Goal: Task Accomplishment & Management: Manage account settings

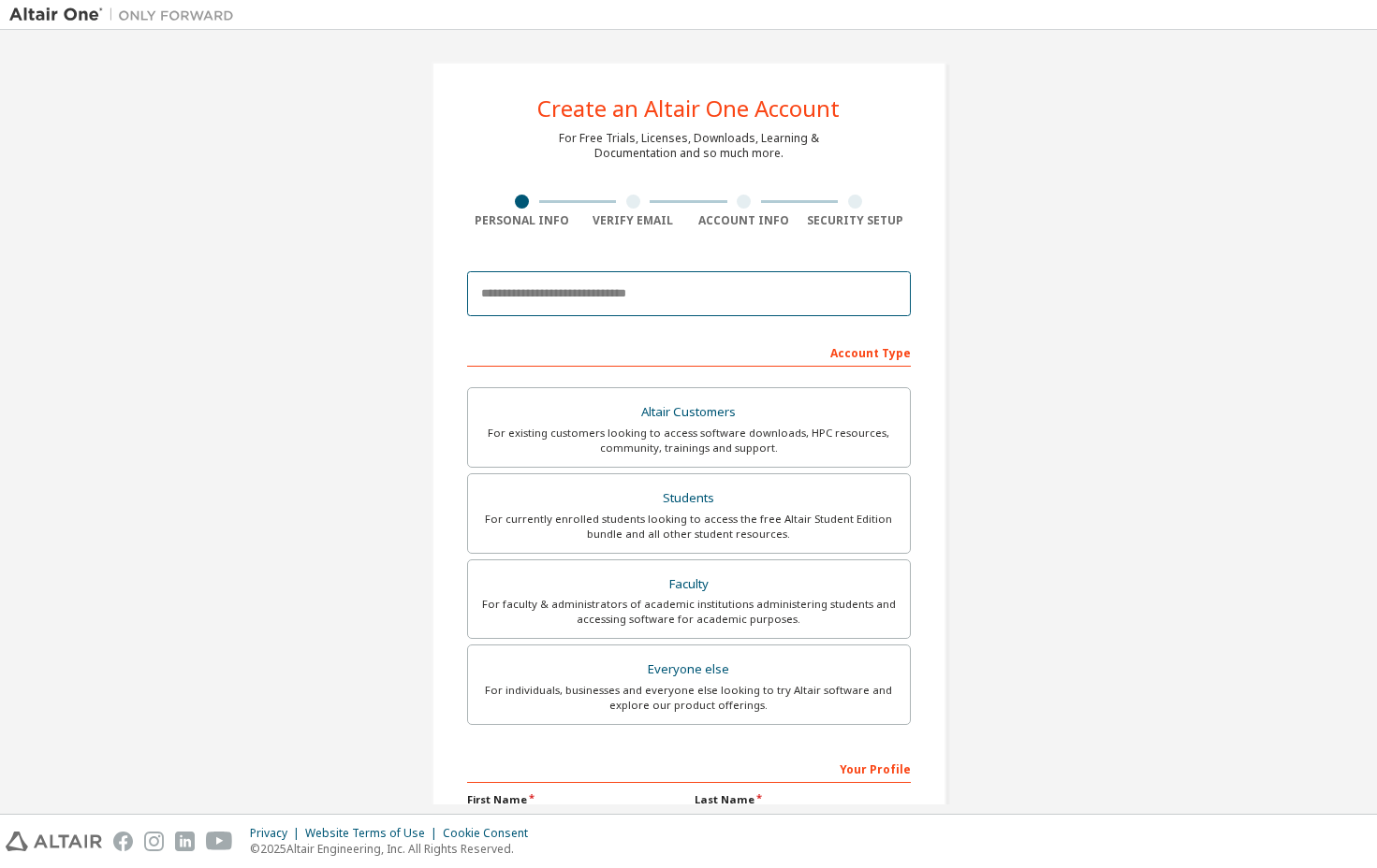
click at [523, 295] on input "email" at bounding box center [689, 294] width 444 height 45
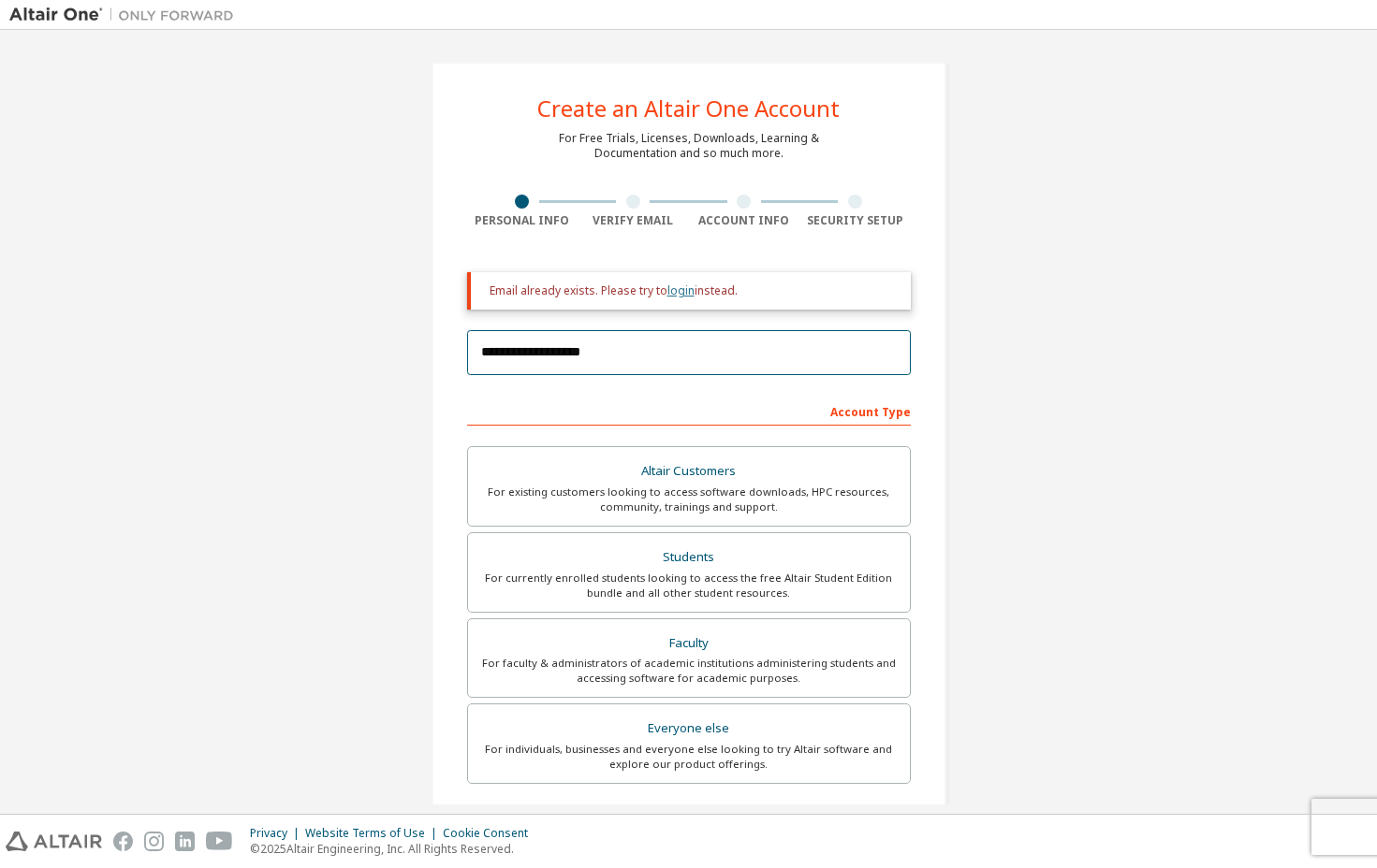
type input "**********"
click at [677, 294] on link "login" at bounding box center [681, 291] width 28 height 16
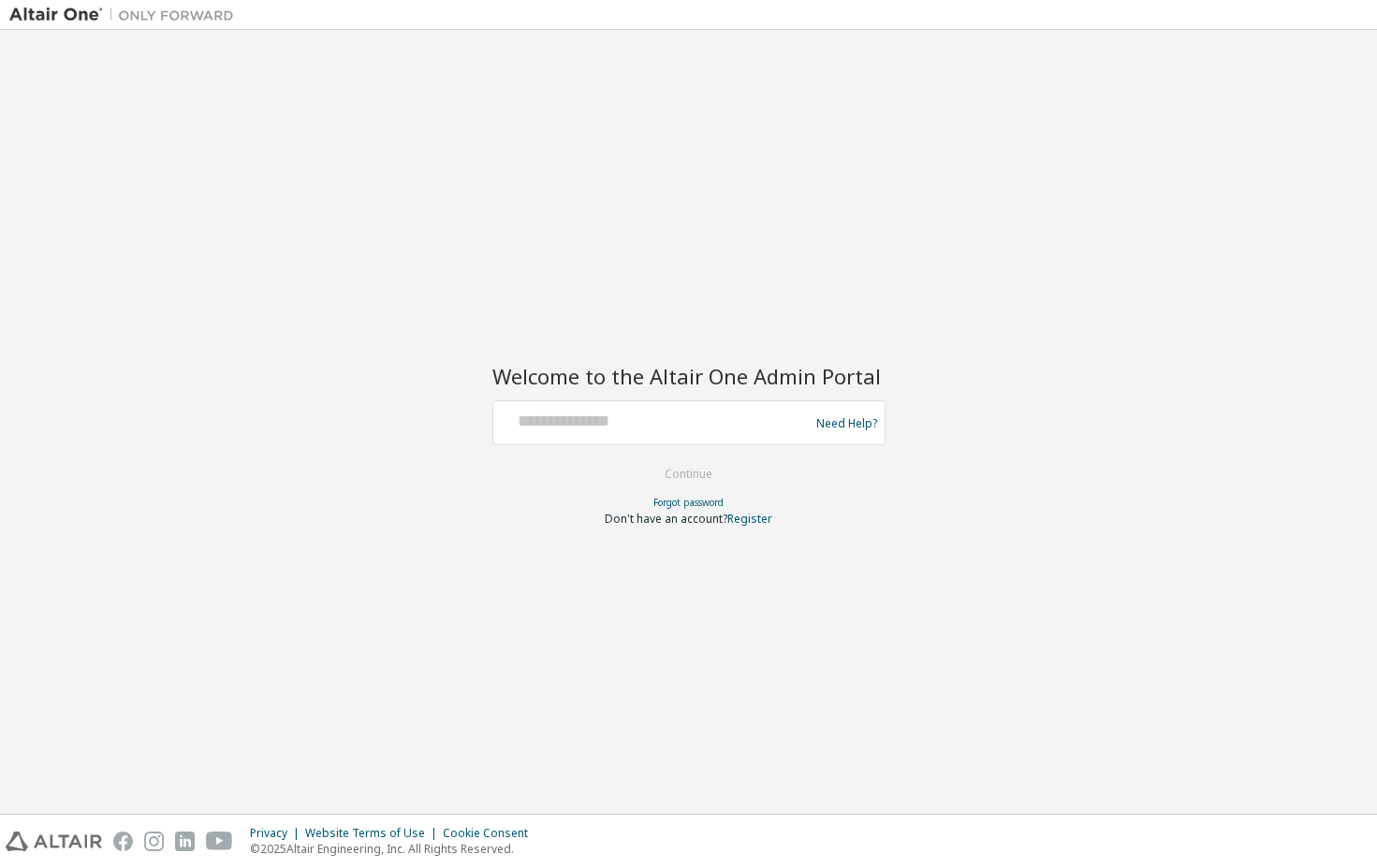
click at [592, 432] on div at bounding box center [654, 423] width 306 height 35
type input "*"
type input "**********"
click at [688, 473] on button "Continue" at bounding box center [688, 474] width 87 height 28
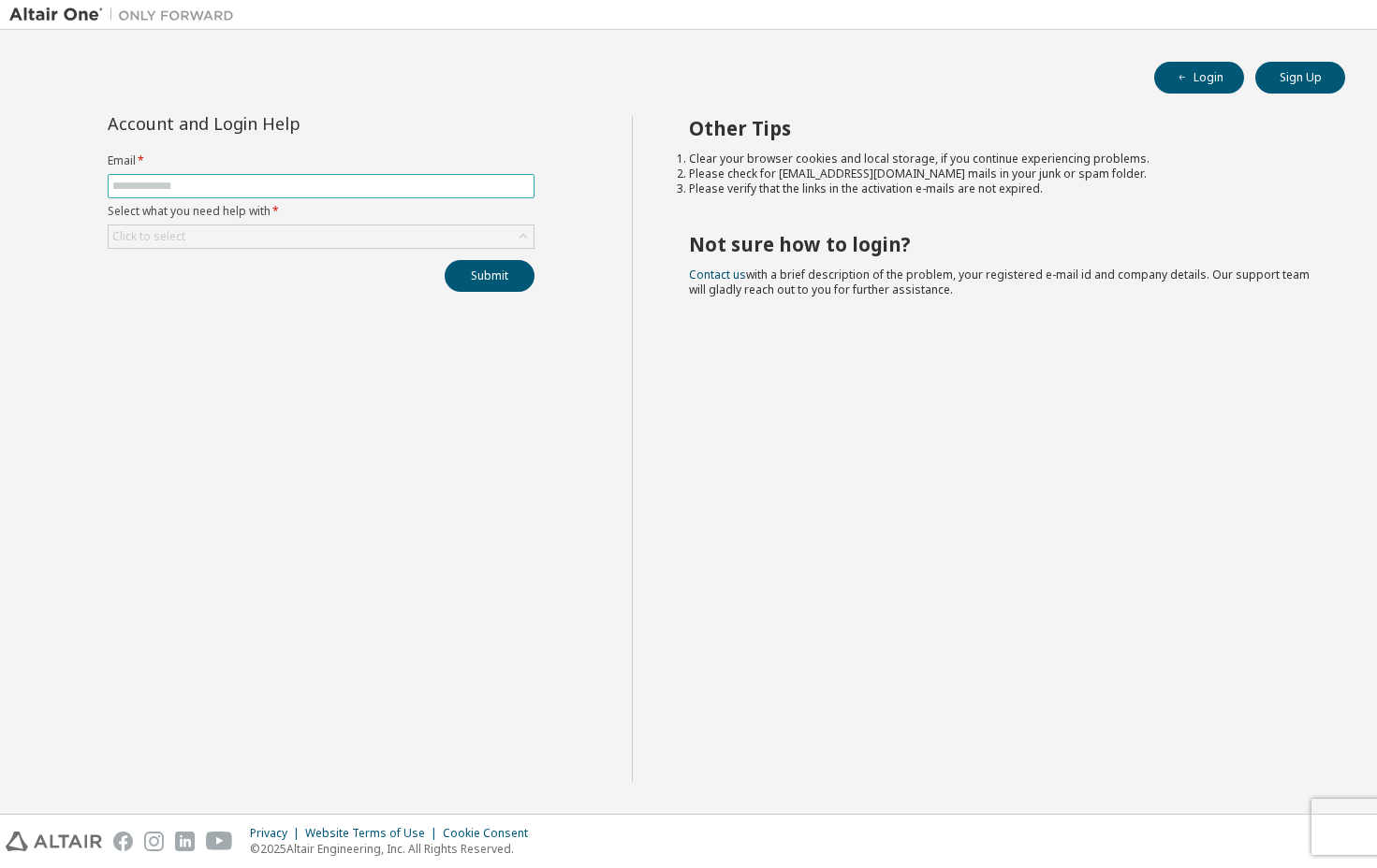
click at [280, 185] on input "text" at bounding box center [320, 186] width 417 height 15
type input "**********"
click at [200, 244] on div "Click to select" at bounding box center [321, 237] width 425 height 23
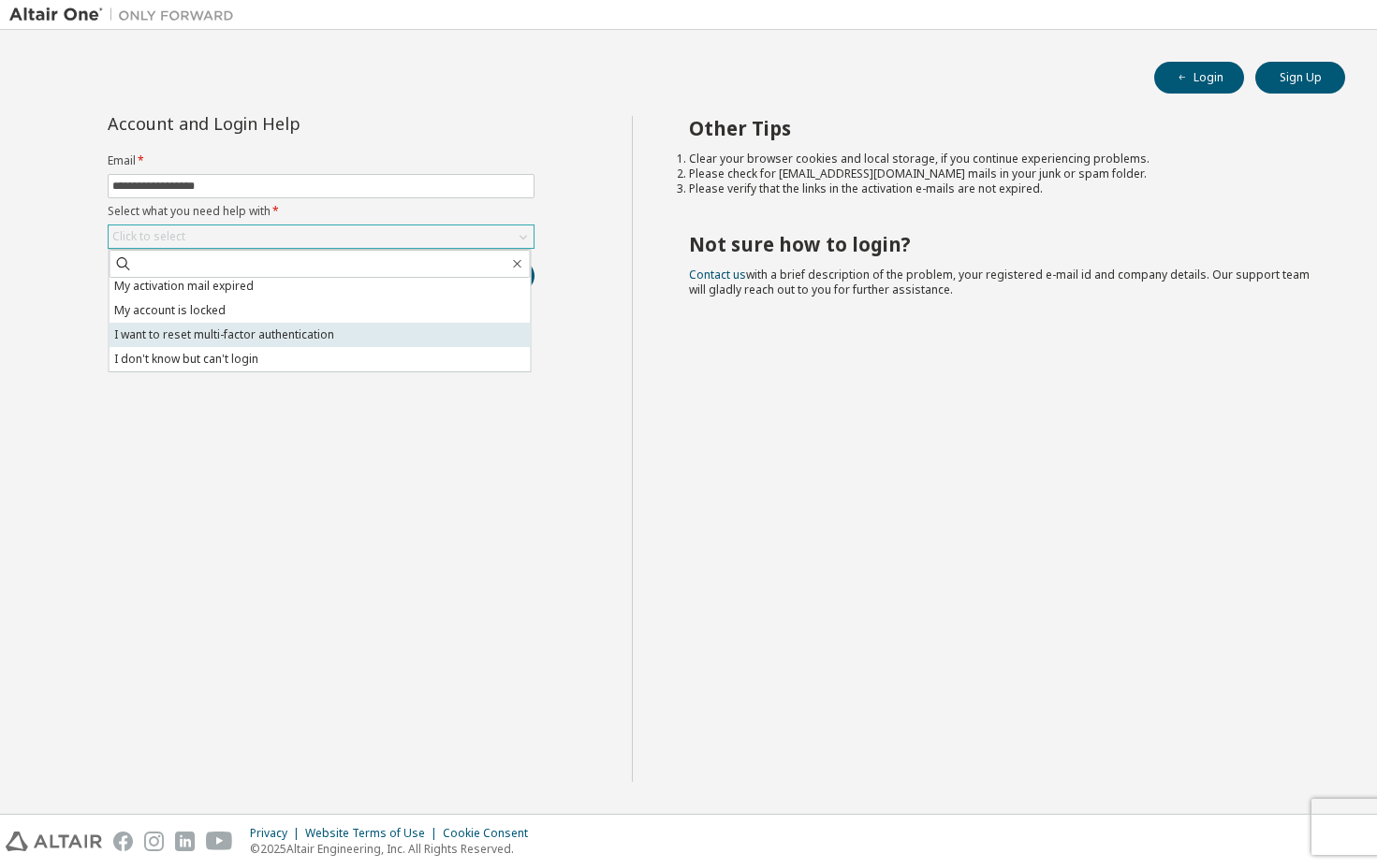
scroll to position [52, 0]
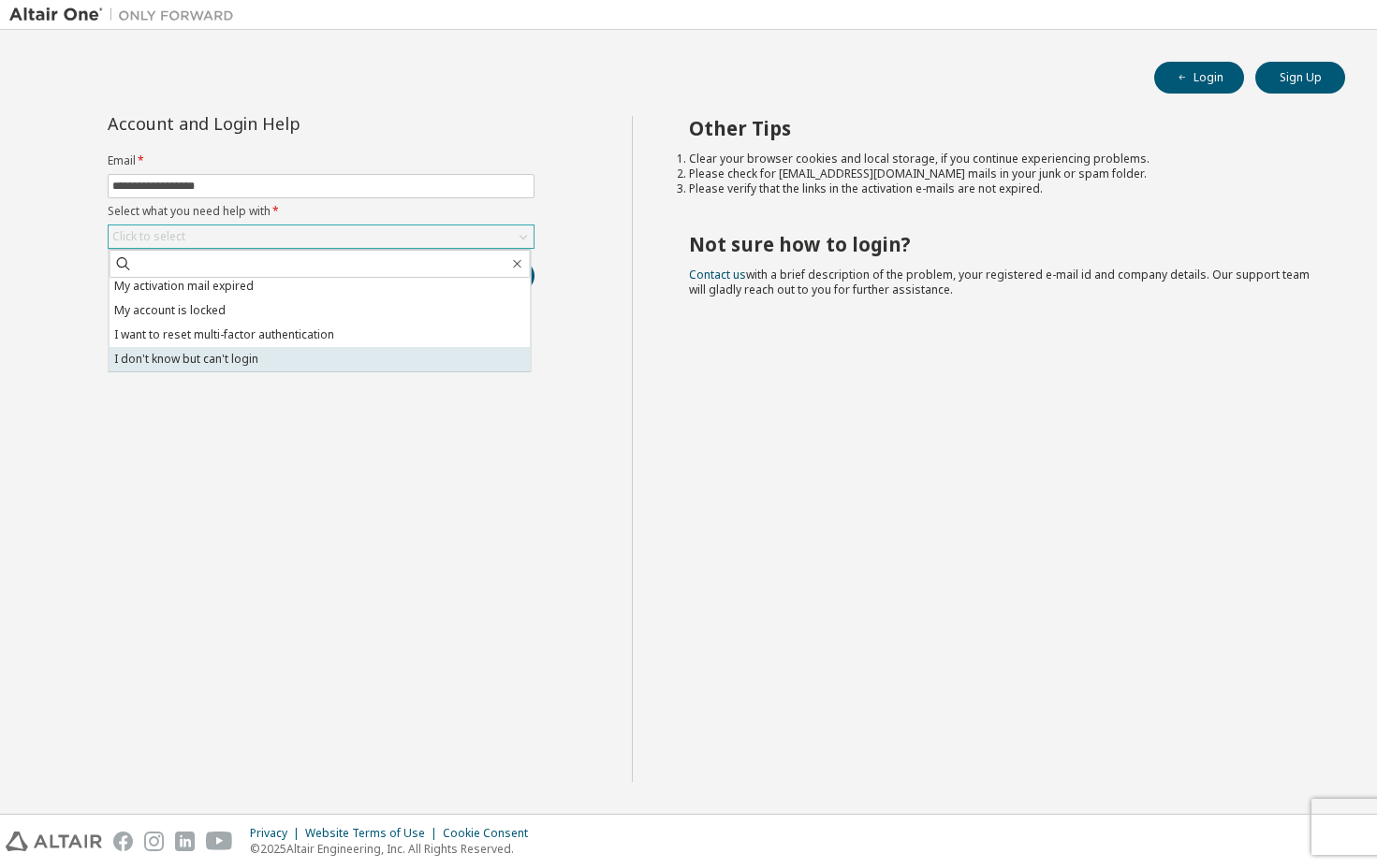
click at [235, 357] on li "I don't know but can't login" at bounding box center [319, 359] width 421 height 25
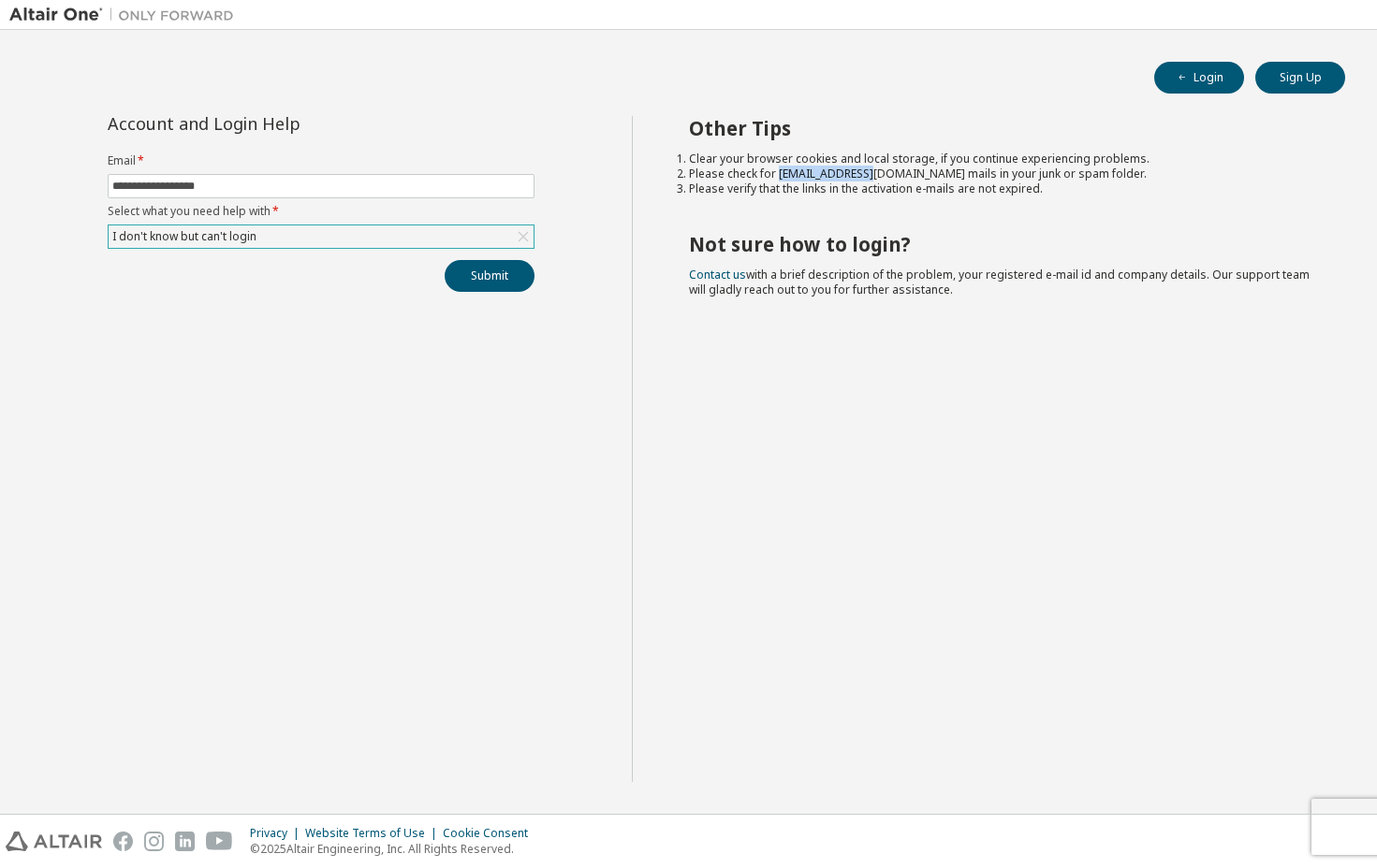
drag, startPoint x: 779, startPoint y: 174, endPoint x: 870, endPoint y: 169, distance: 91.1
click at [870, 169] on li "Please check for noreply@okta.com mails in your junk or spam folder." at bounding box center [1000, 174] width 623 height 15
click at [877, 170] on li "Please check for noreply@okta.com mails in your junk or spam folder." at bounding box center [1000, 174] width 623 height 15
click at [508, 276] on button "Submit" at bounding box center [489, 276] width 89 height 31
